Goal: Check status: Check status

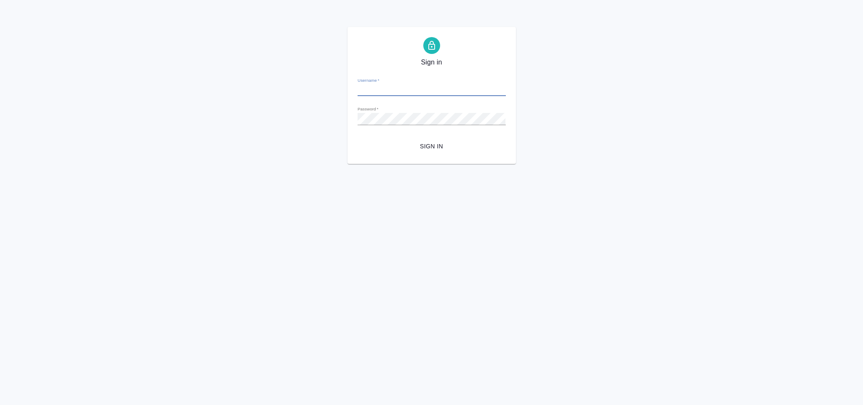
type input "y.Gorlenko@awatera.com"
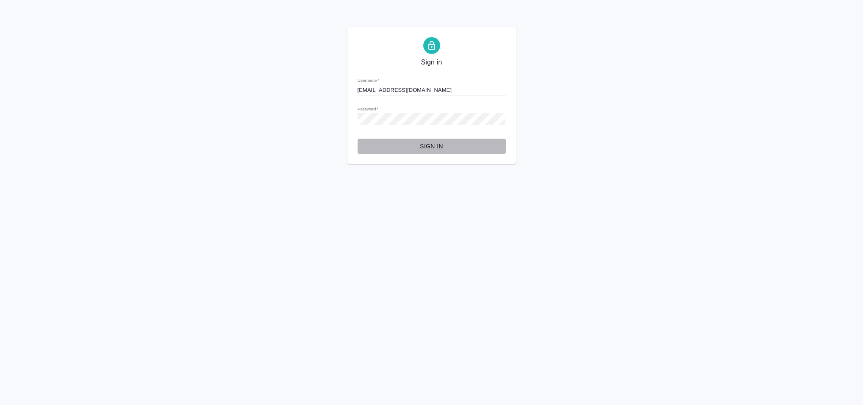
click at [421, 147] on span "Sign in" at bounding box center [431, 146] width 135 height 11
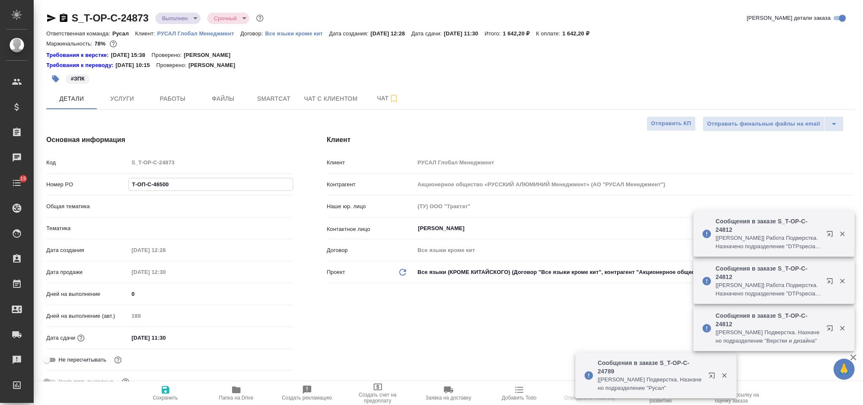
select select "RU"
click at [114, 185] on div "Номер PO Т-ОП-С-46500" at bounding box center [169, 184] width 247 height 15
type input "[PERSON_NAME]"
type input "Русал"
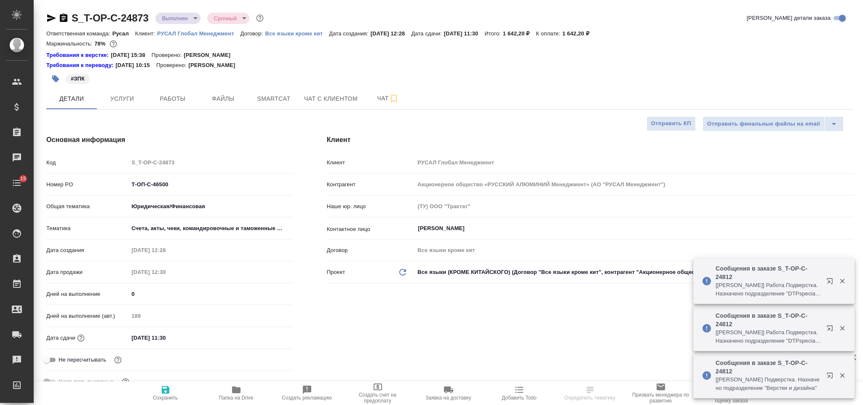
click at [126, 160] on div "Код S_T-OP-C-24873" at bounding box center [169, 162] width 247 height 15
